Goal: Task Accomplishment & Management: Manage account settings

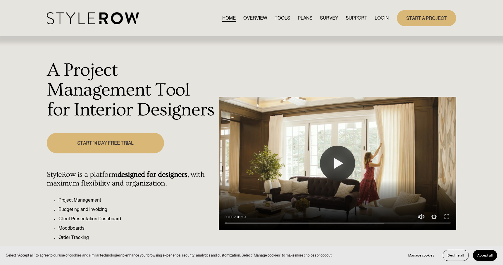
click at [384, 17] on link "LOGIN" at bounding box center [382, 18] width 14 height 8
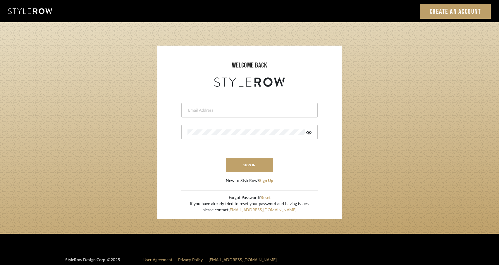
click at [228, 108] on input "email" at bounding box center [249, 111] width 123 height 6
type input "kirsten@kirstmedia.com"
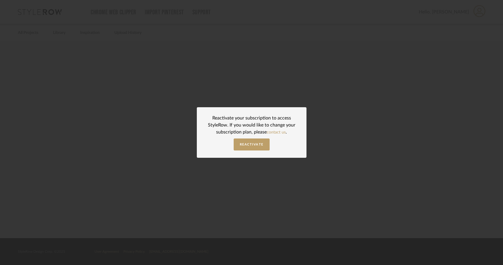
click at [320, 128] on div "Reactivate your subscription to access StyleRow. If you would like to change yo…" at bounding box center [251, 132] width 503 height 265
